Goal: Information Seeking & Learning: Learn about a topic

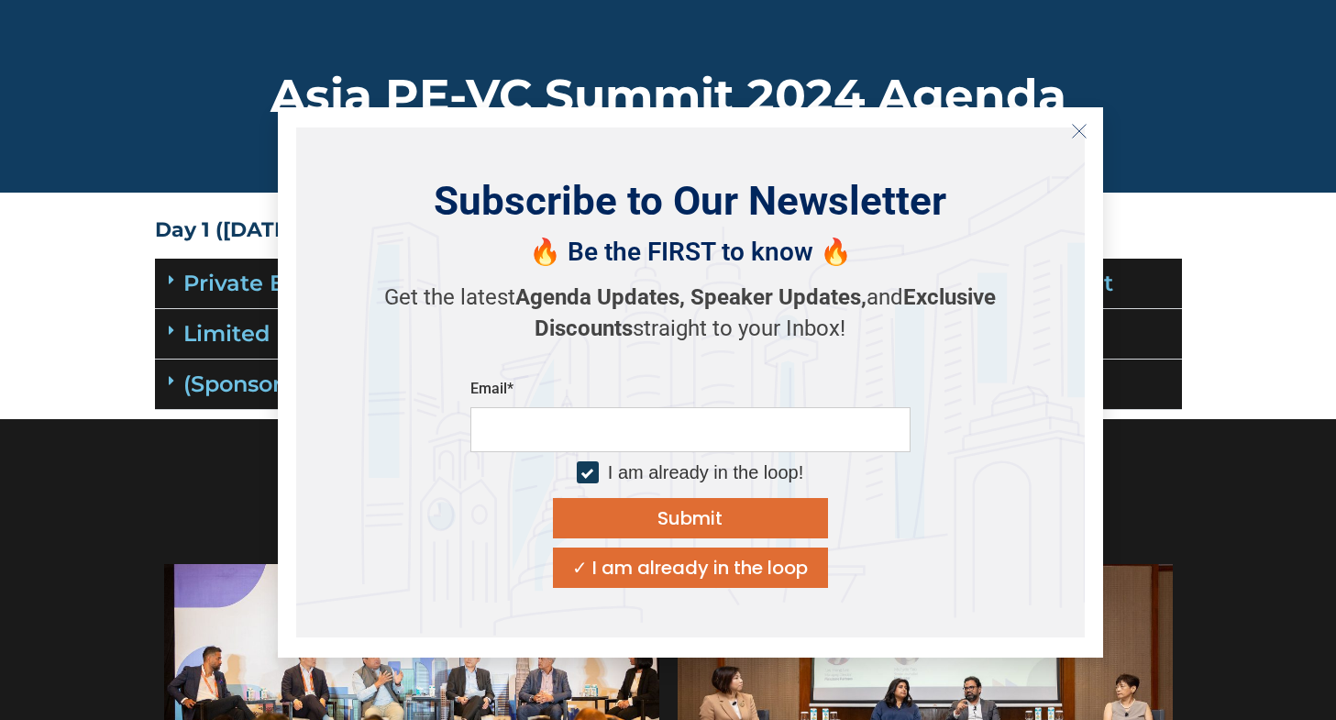
click at [171, 281] on icon at bounding box center [172, 279] width 6 height 15
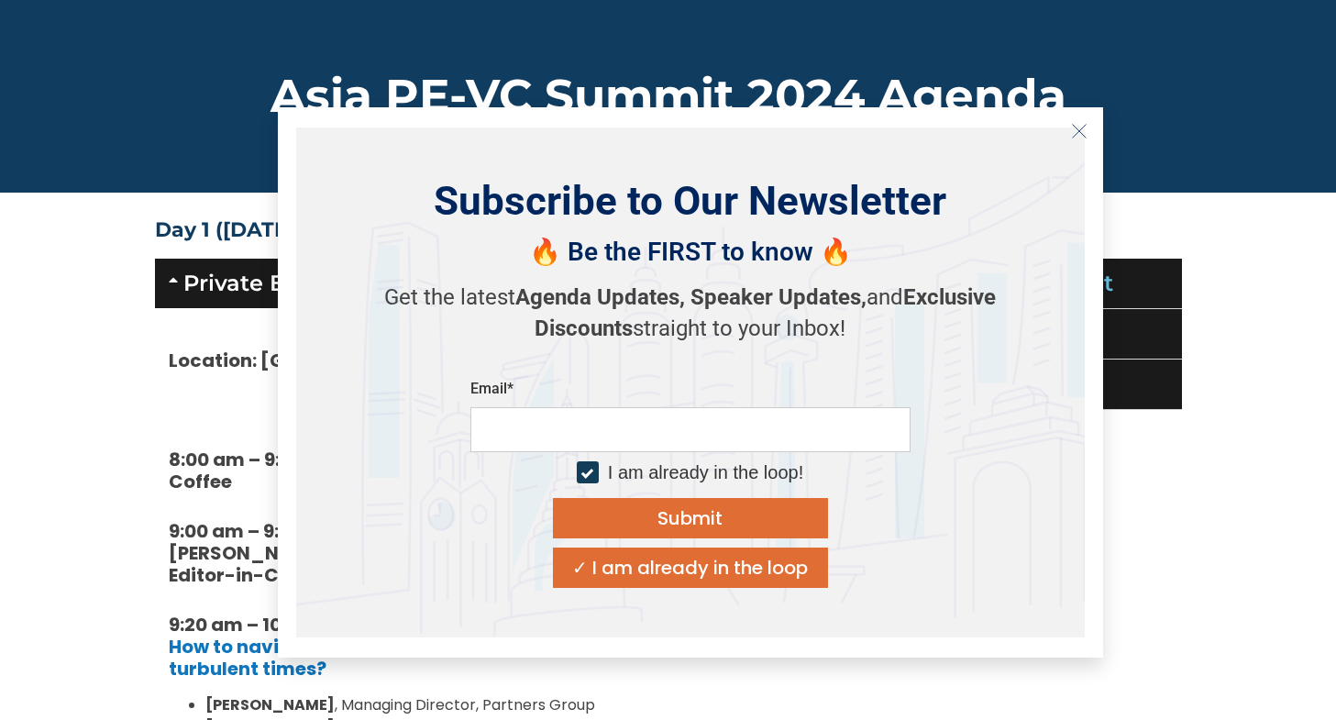
click at [1079, 125] on icon "Close" at bounding box center [1079, 131] width 17 height 17
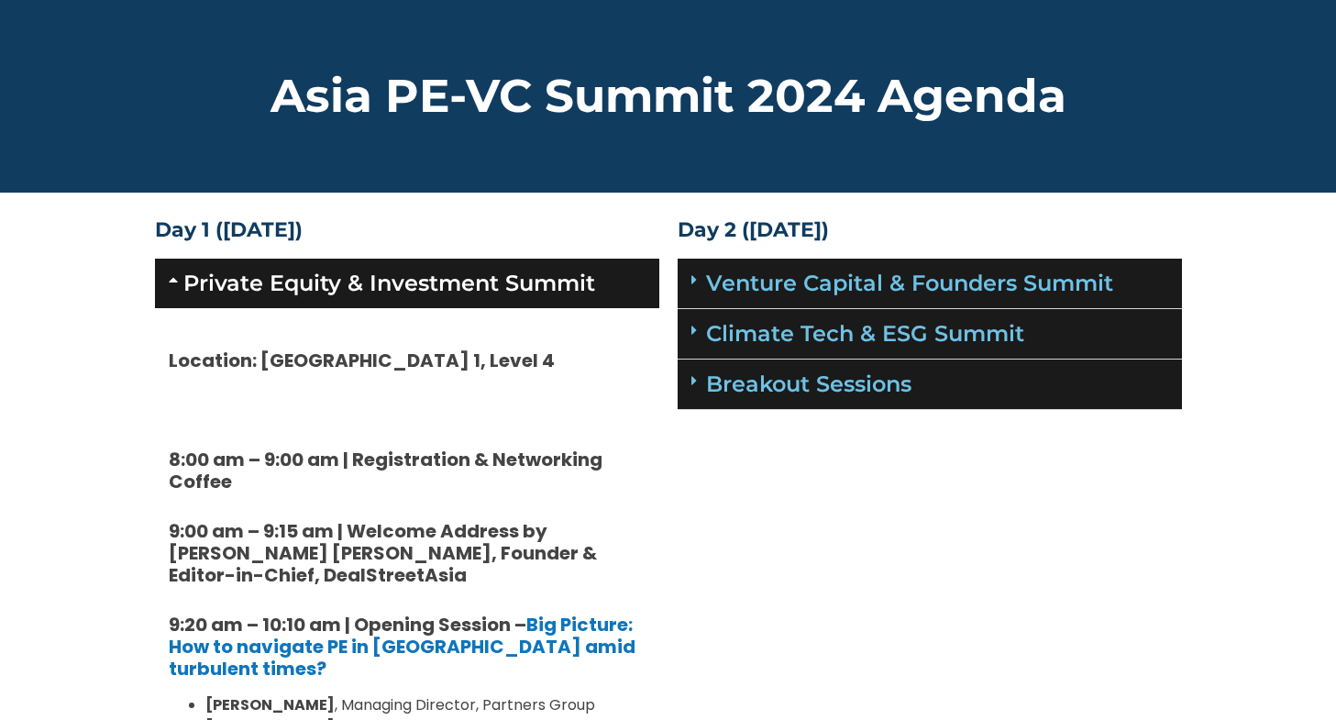
click at [694, 279] on icon at bounding box center [694, 279] width 6 height 15
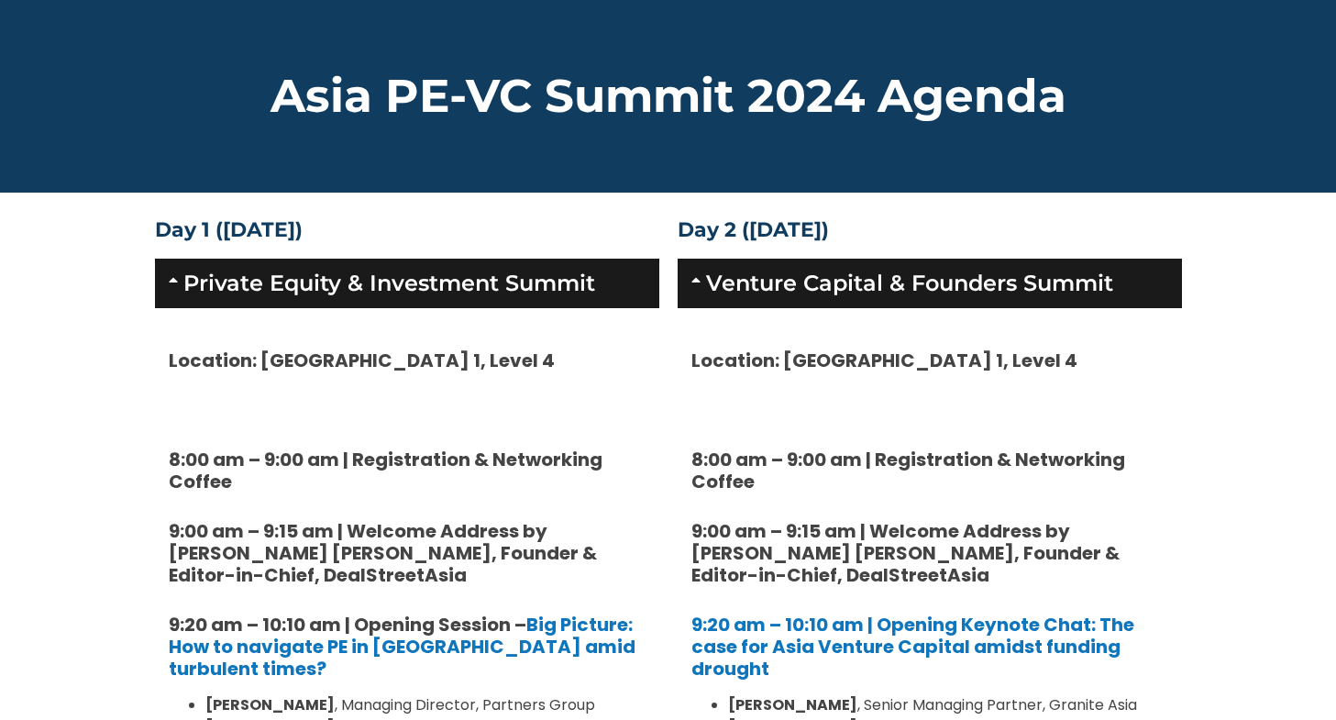
click at [694, 279] on icon at bounding box center [698, 279] width 15 height 15
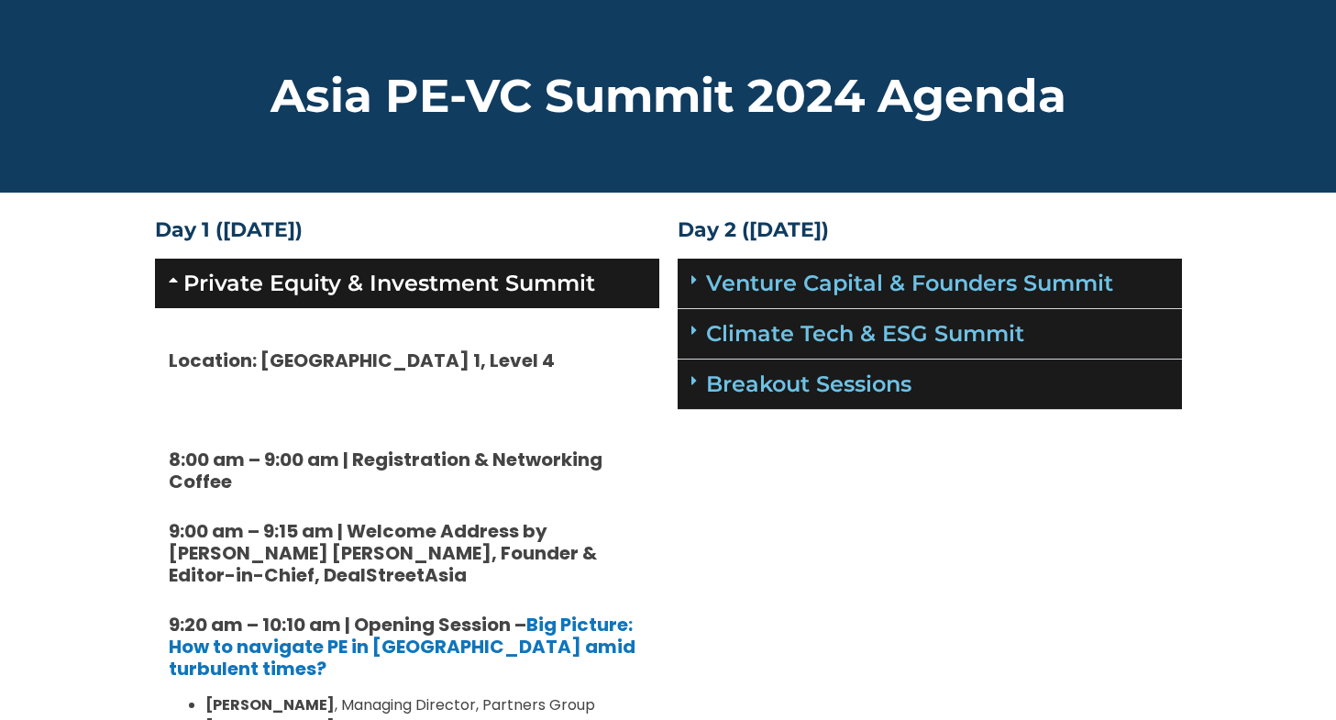
click at [166, 291] on div "Private Equity & Investment Summit" at bounding box center [407, 284] width 504 height 50
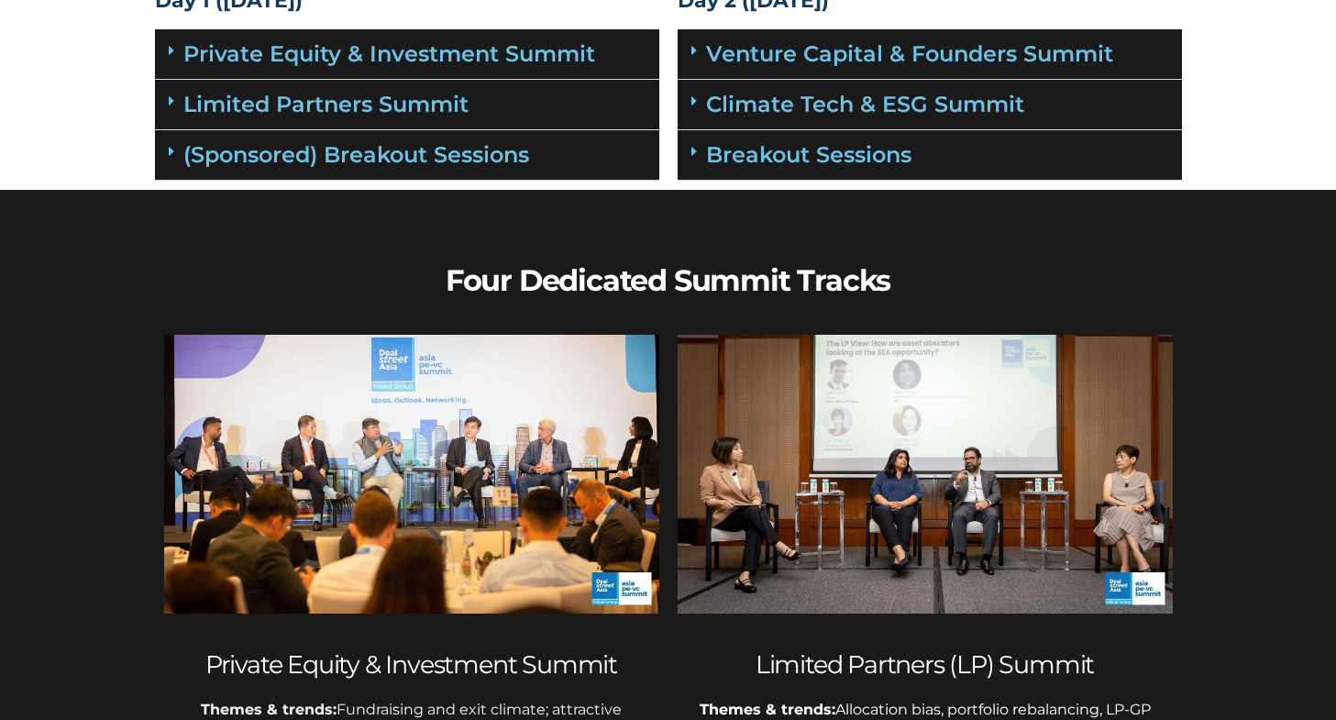
scroll to position [275, 0]
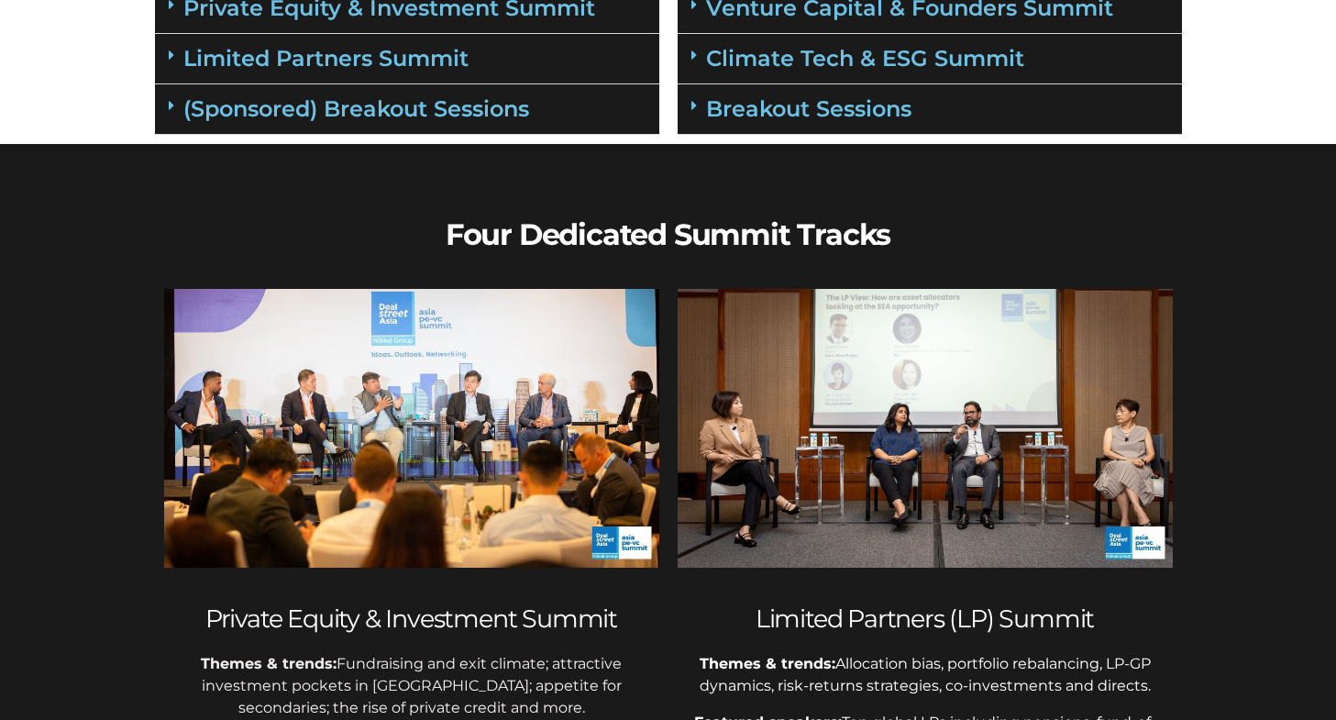
click at [160, 131] on div "(Sponsored) Breakout Sessions" at bounding box center [407, 109] width 504 height 50
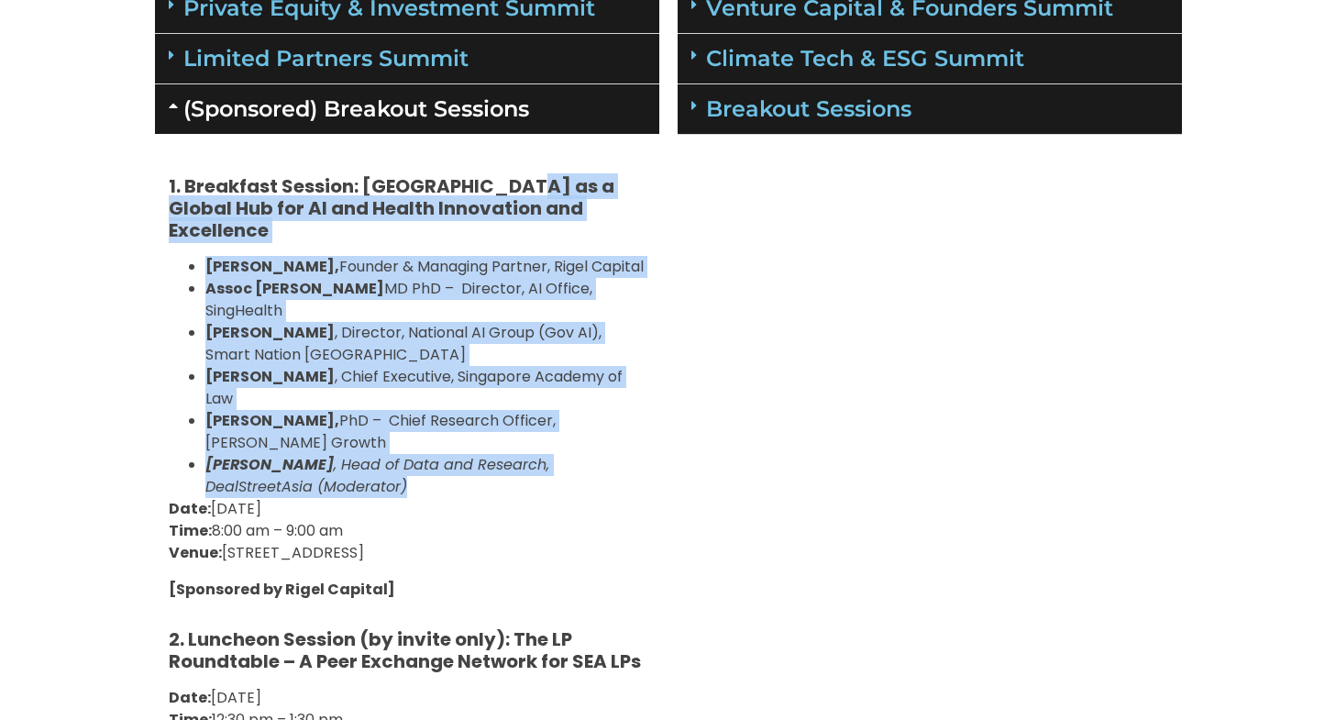
drag, startPoint x: 510, startPoint y: 181, endPoint x: 326, endPoint y: 460, distance: 334.4
click at [326, 460] on div "1. Breakfast Session: [GEOGRAPHIC_DATA] as a Global Hub for AI and Health Innov…" at bounding box center [407, 692] width 504 height 1116
click at [326, 460] on li "[PERSON_NAME] , Head of Data and Research, DealStreetAsia (Moderator)" at bounding box center [425, 476] width 440 height 44
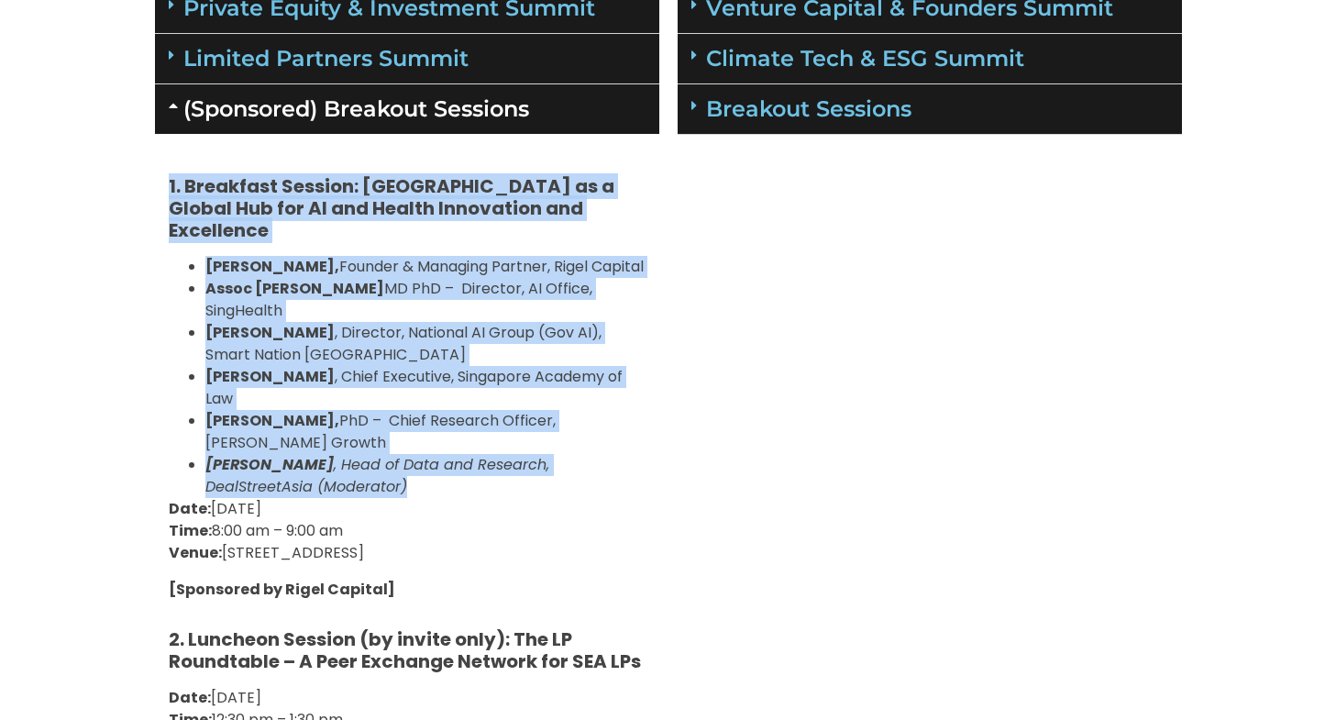
drag, startPoint x: 326, startPoint y: 460, endPoint x: 128, endPoint y: 179, distance: 344.2
click at [128, 179] on section "Day 1 ([DATE]) Private Equity & Investment Summit Location: [GEOGRAPHIC_DATA] 1…" at bounding box center [668, 597] width 1336 height 1323
drag, startPoint x: 128, startPoint y: 179, endPoint x: 478, endPoint y: 500, distance: 474.4
click at [478, 500] on section "Day 1 ([DATE]) Private Equity & Investment Summit Location: [GEOGRAPHIC_DATA] 1…" at bounding box center [668, 597] width 1336 height 1323
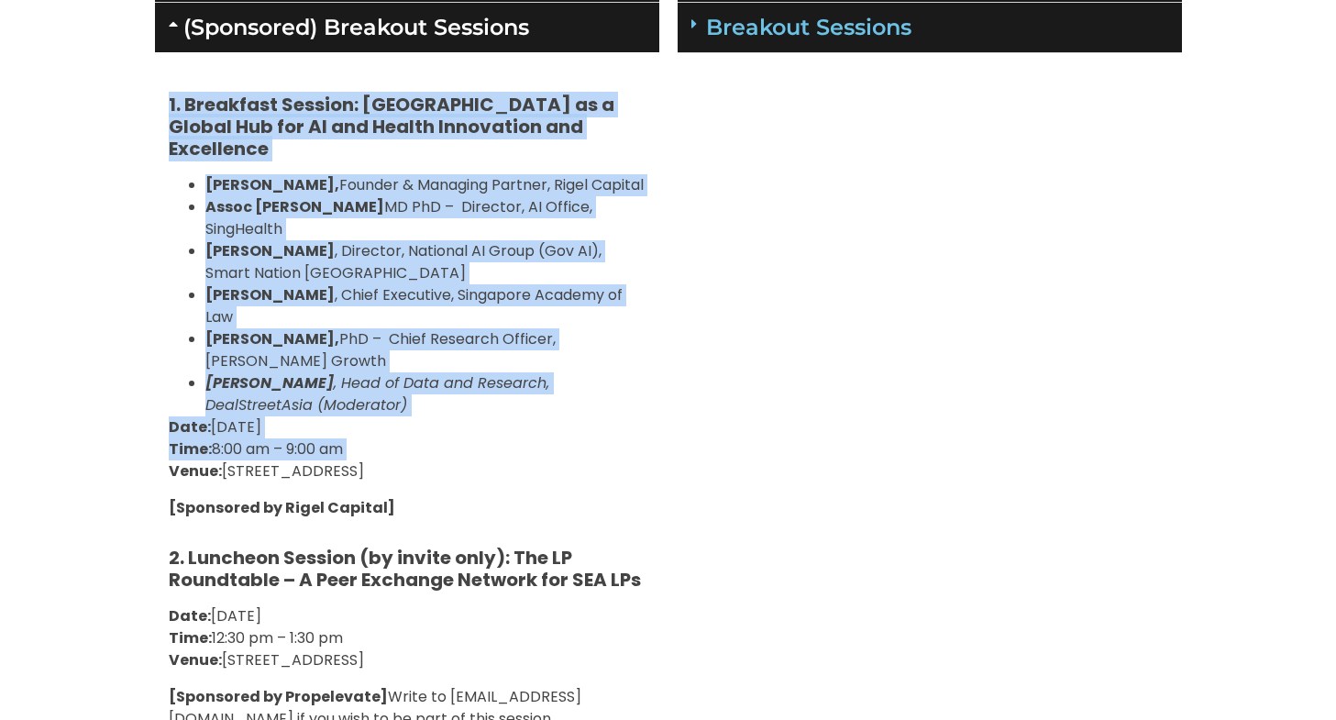
scroll to position [0, 0]
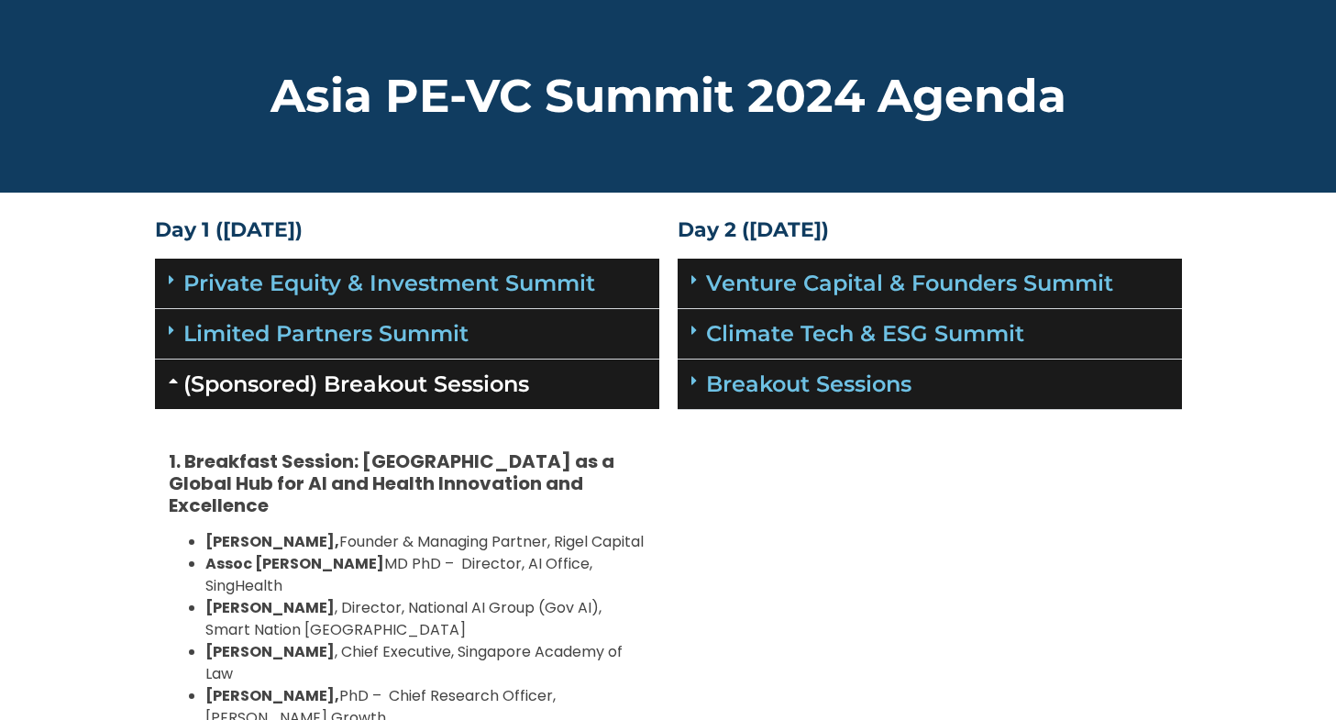
click at [169, 387] on icon at bounding box center [176, 380] width 15 height 15
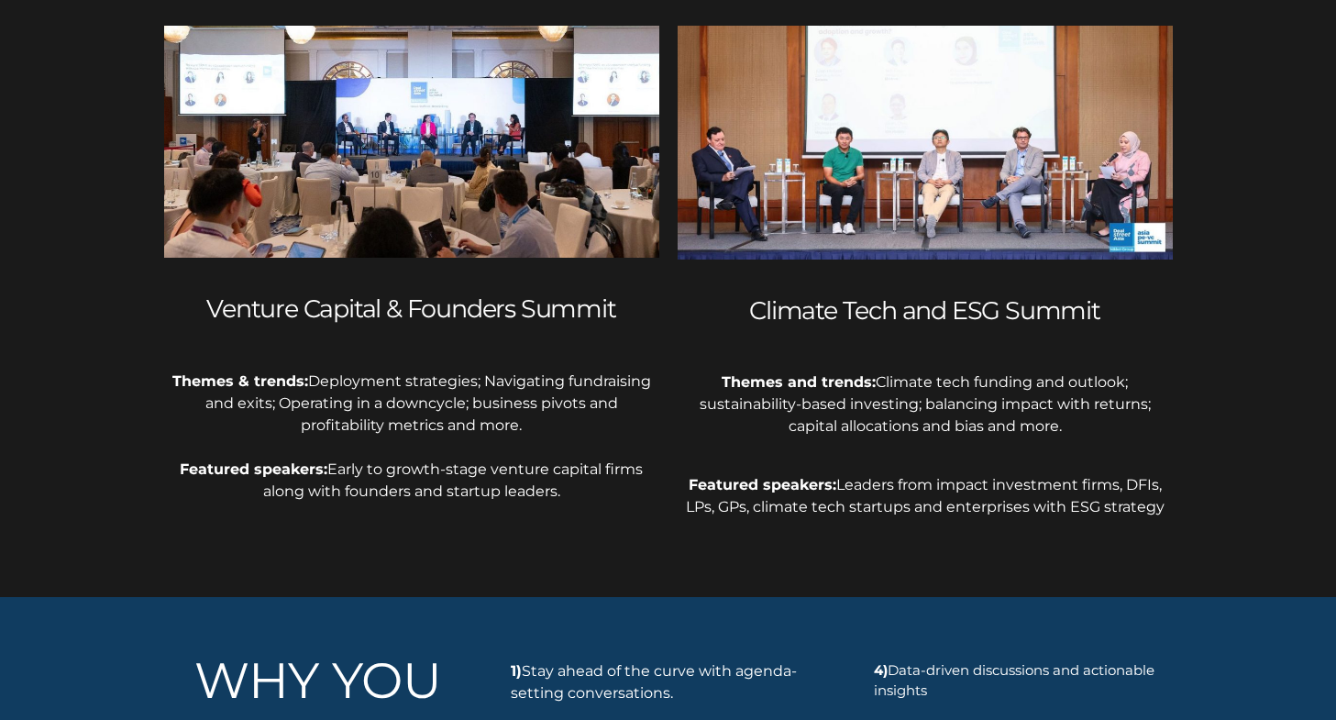
scroll to position [1100, 0]
